Goal: Use online tool/utility: Utilize a website feature to perform a specific function

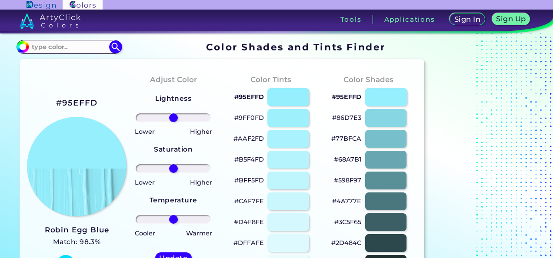
click at [379, 100] on div at bounding box center [386, 97] width 42 height 18
drag, startPoint x: 360, startPoint y: 97, endPoint x: 331, endPoint y: 97, distance: 28.7
click at [331, 97] on div "#95EFFD" at bounding box center [369, 97] width 84 height 21
drag, startPoint x: 331, startPoint y: 97, endPoint x: 341, endPoint y: 97, distance: 10.0
copy p "#95EFFD"
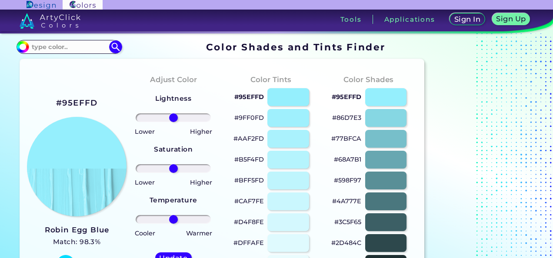
click at [329, 70] on div "Color Shades #95EFFD #86D7E3 #77BFCA #68A7B1 #598F97 #4A777E #3C5F65 #2D484C #1…" at bounding box center [368, 184] width 97 height 237
click at [279, 116] on div at bounding box center [289, 118] width 42 height 18
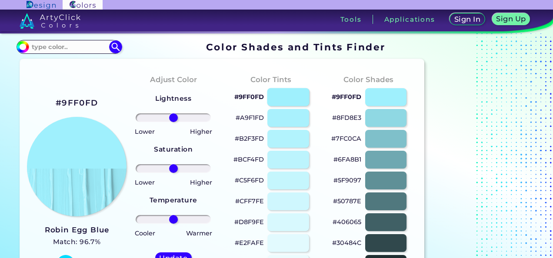
click at [293, 95] on div at bounding box center [289, 97] width 42 height 18
click at [290, 118] on div at bounding box center [289, 118] width 42 height 18
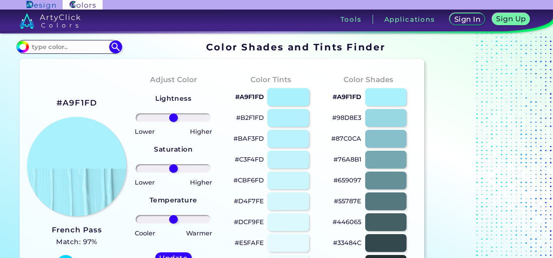
click at [290, 88] on div at bounding box center [289, 97] width 42 height 18
click at [288, 97] on div at bounding box center [289, 97] width 42 height 18
click at [291, 120] on div at bounding box center [289, 118] width 42 height 18
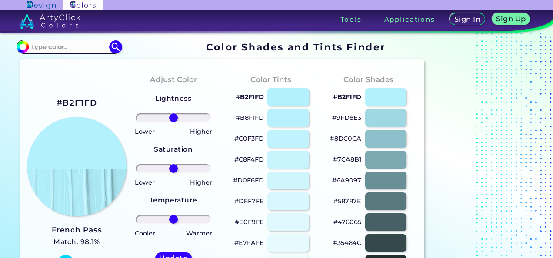
click at [289, 88] on div at bounding box center [289, 97] width 42 height 18
click at [288, 100] on div at bounding box center [289, 97] width 42 height 18
click at [378, 98] on div at bounding box center [386, 97] width 42 height 18
click at [298, 116] on div at bounding box center [289, 118] width 42 height 18
type input "#b8f1fd"
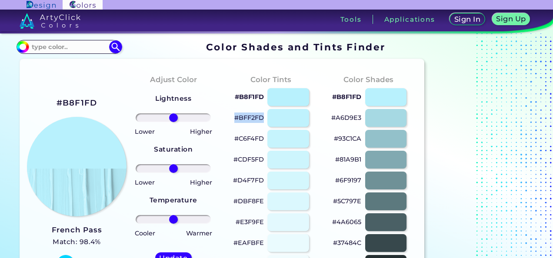
drag, startPoint x: 264, startPoint y: 123, endPoint x: 233, endPoint y: 117, distance: 31.4
click at [233, 117] on div "#BFF2FD" at bounding box center [271, 118] width 84 height 21
drag, startPoint x: 233, startPoint y: 117, endPoint x: 240, endPoint y: 119, distance: 7.3
copy p "#BFF2FD"
